Goal: Navigation & Orientation: Find specific page/section

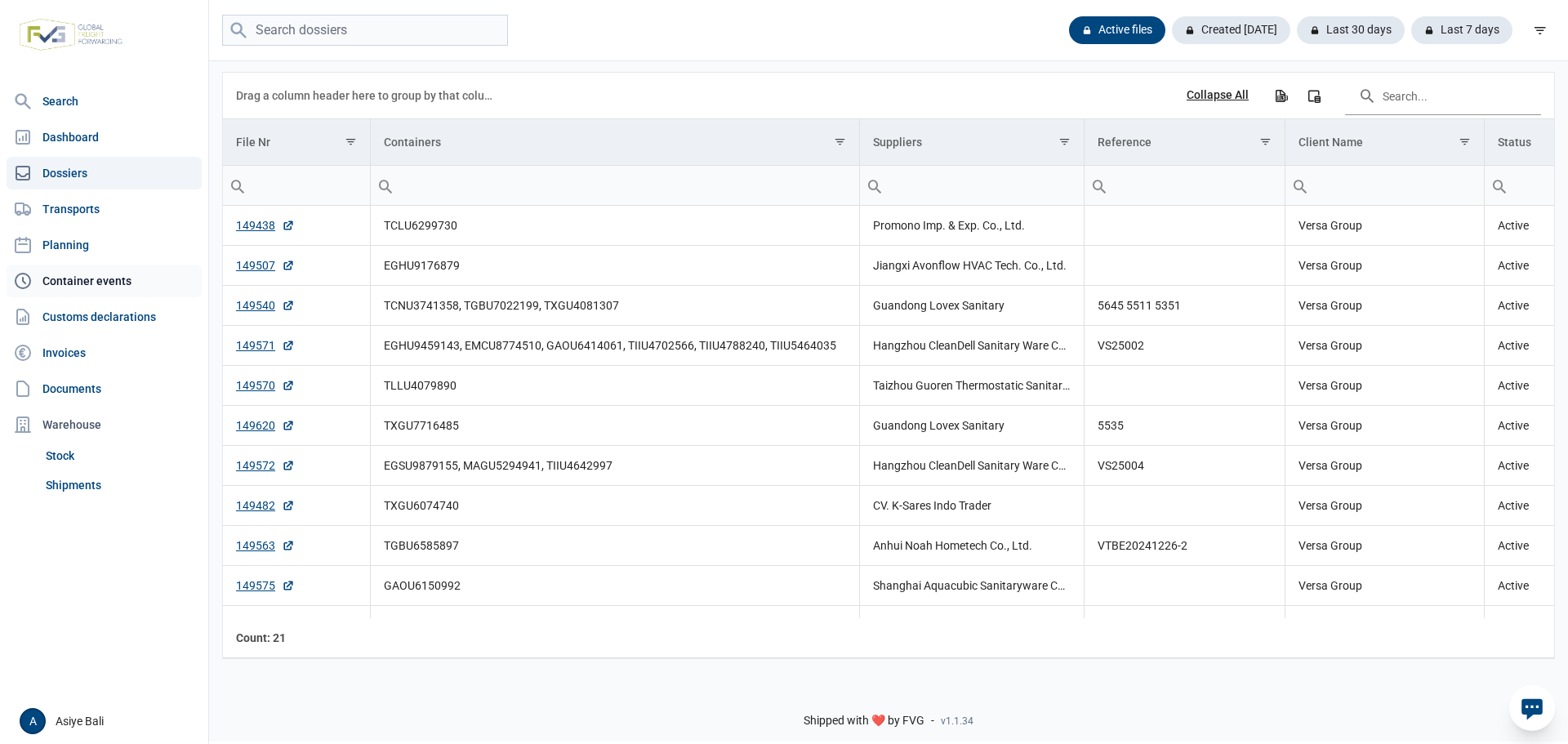
click at [88, 278] on link "Container events" at bounding box center [104, 280] width 195 height 33
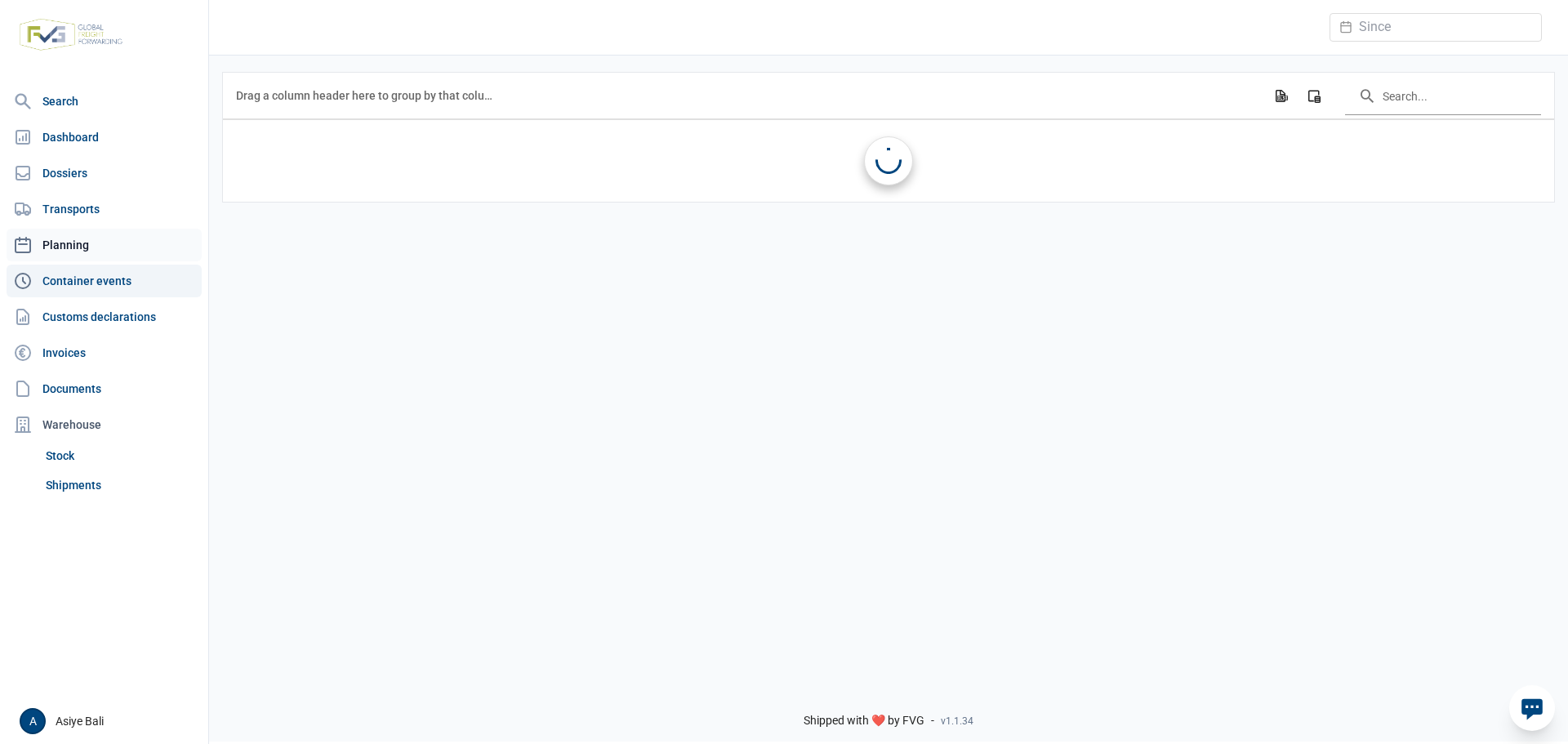
click at [76, 240] on link "Planning" at bounding box center [104, 245] width 195 height 33
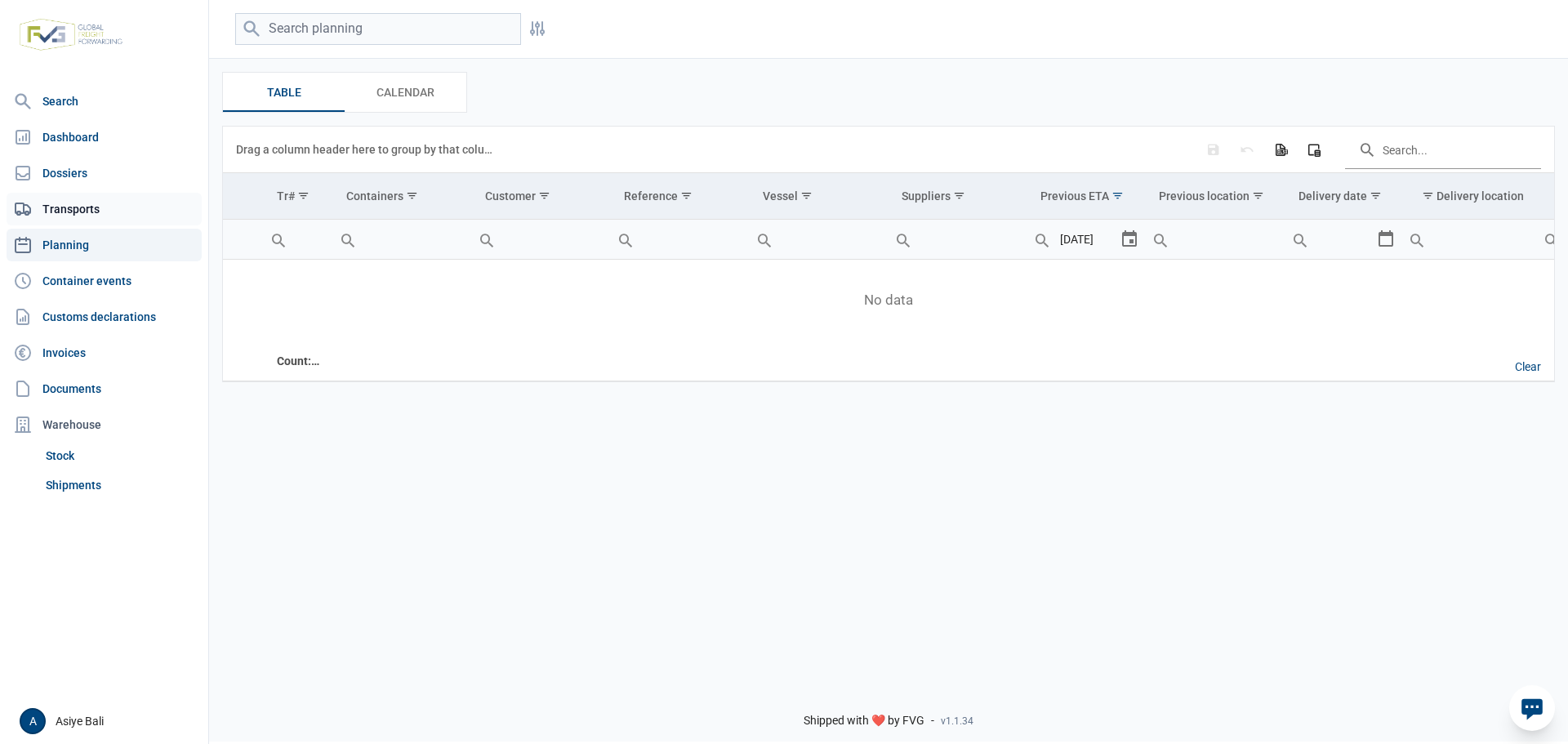
click at [56, 201] on link "Transports" at bounding box center [104, 209] width 195 height 33
